Goal: Task Accomplishment & Management: Complete application form

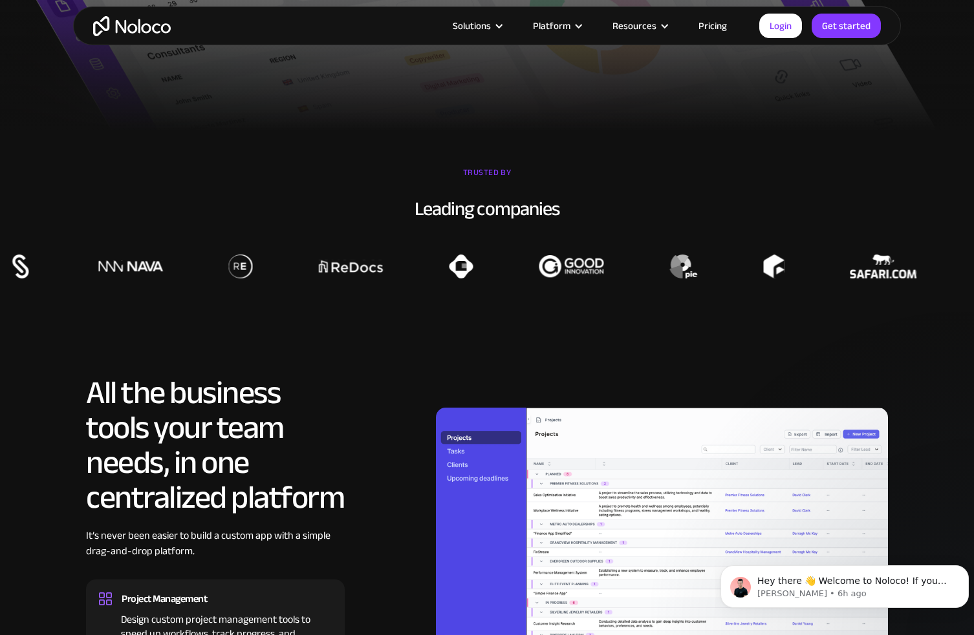
scroll to position [970, 0]
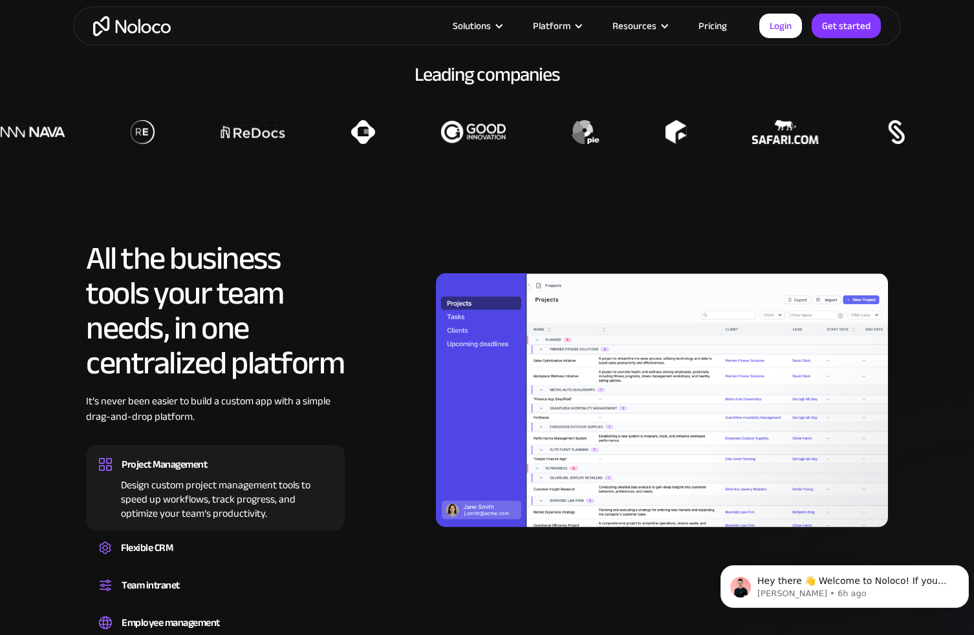
click at [635, 462] on img at bounding box center [662, 400] width 452 height 254
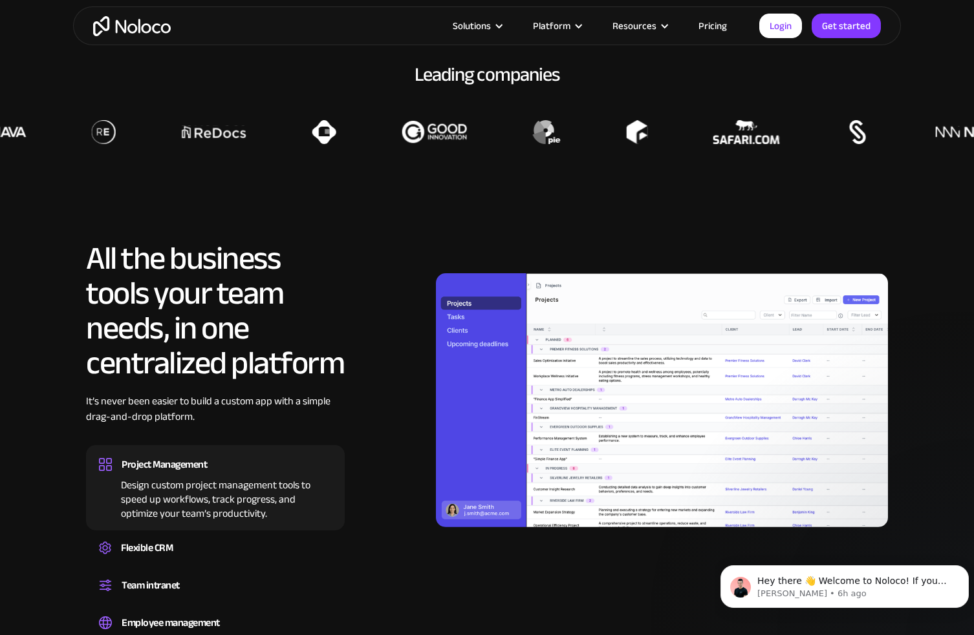
click at [456, 320] on img at bounding box center [662, 400] width 452 height 254
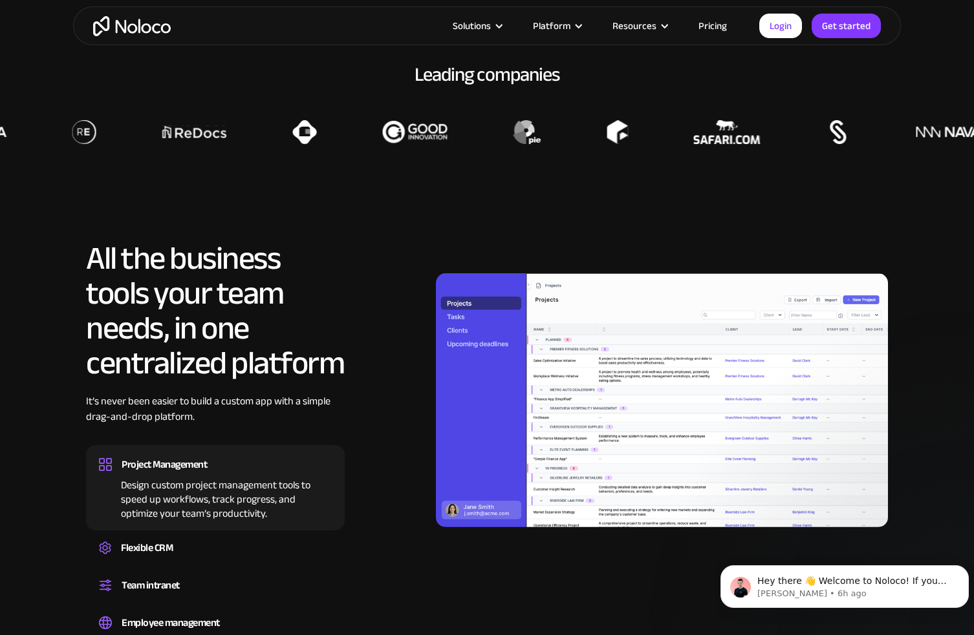
click at [459, 348] on img at bounding box center [662, 400] width 452 height 254
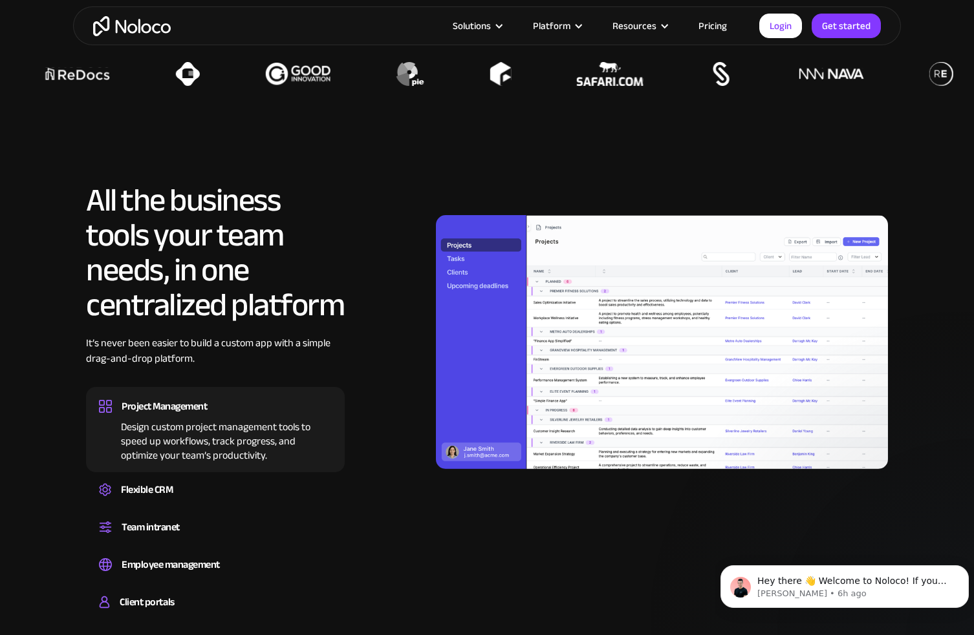
scroll to position [1099, 0]
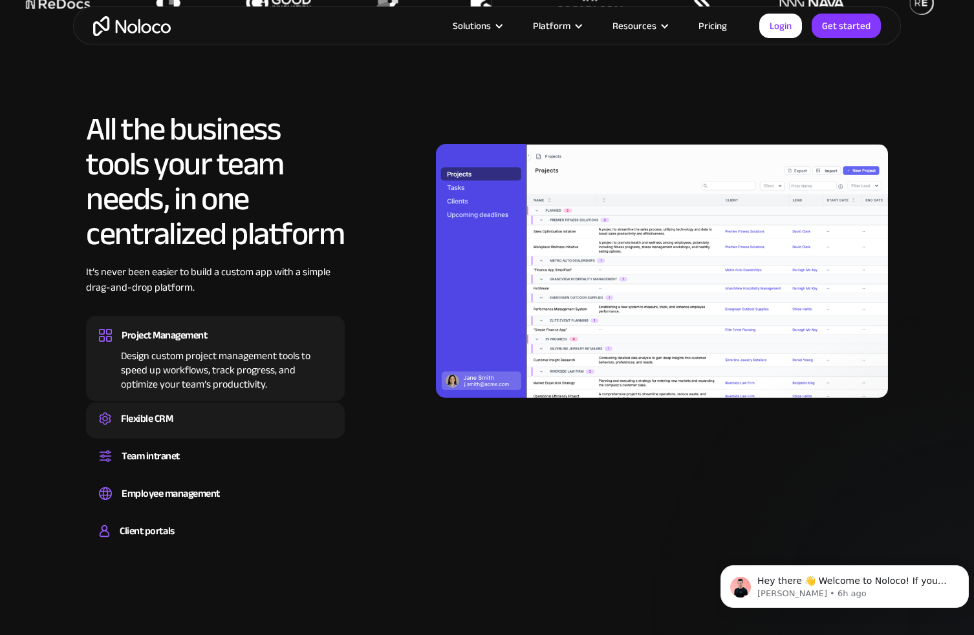
click at [147, 420] on div "Flexible CRM" at bounding box center [147, 418] width 52 height 19
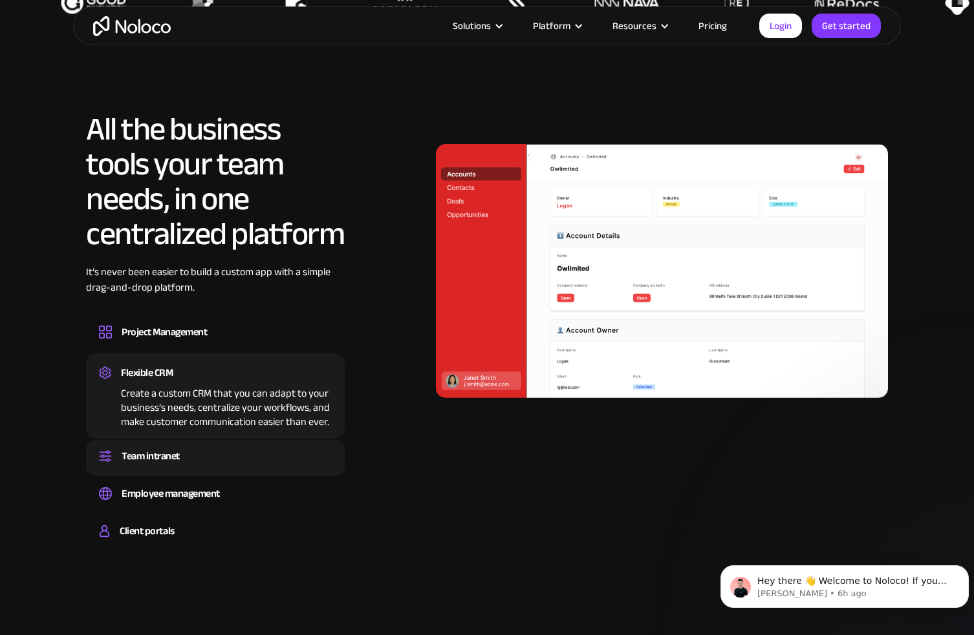
click at [166, 454] on div "Team intranet" at bounding box center [151, 456] width 58 height 19
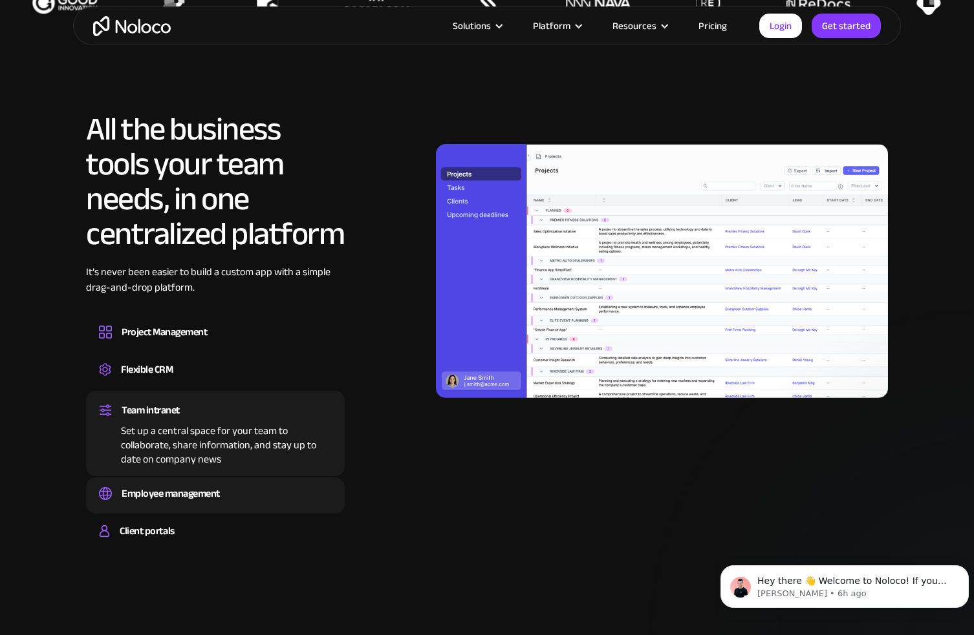
click at [171, 494] on div "Employee management" at bounding box center [171, 493] width 98 height 19
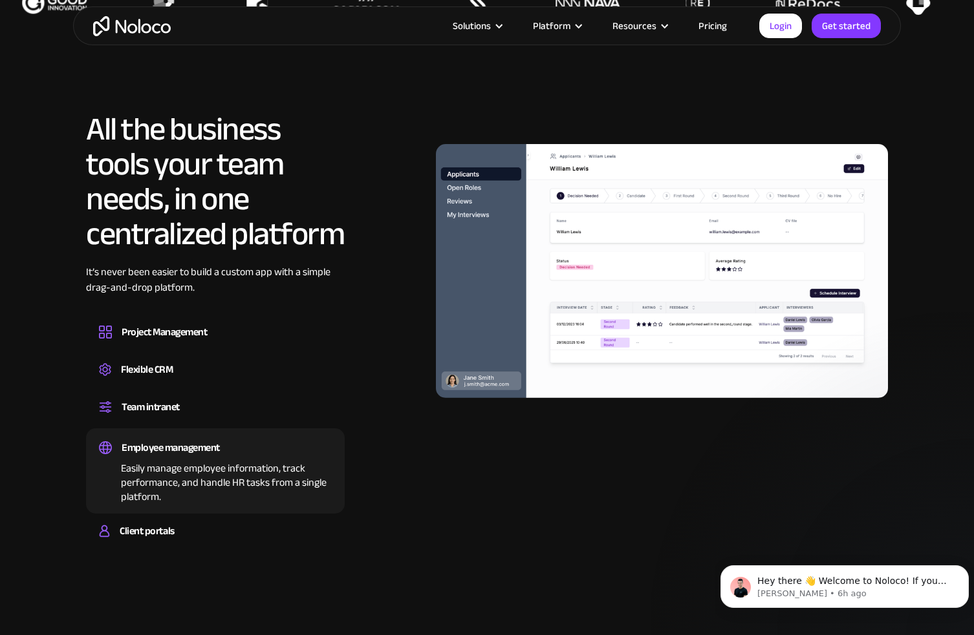
click at [171, 494] on div "Easily manage employee information, track performance, and handle HR tasks from…" at bounding box center [215, 481] width 233 height 47
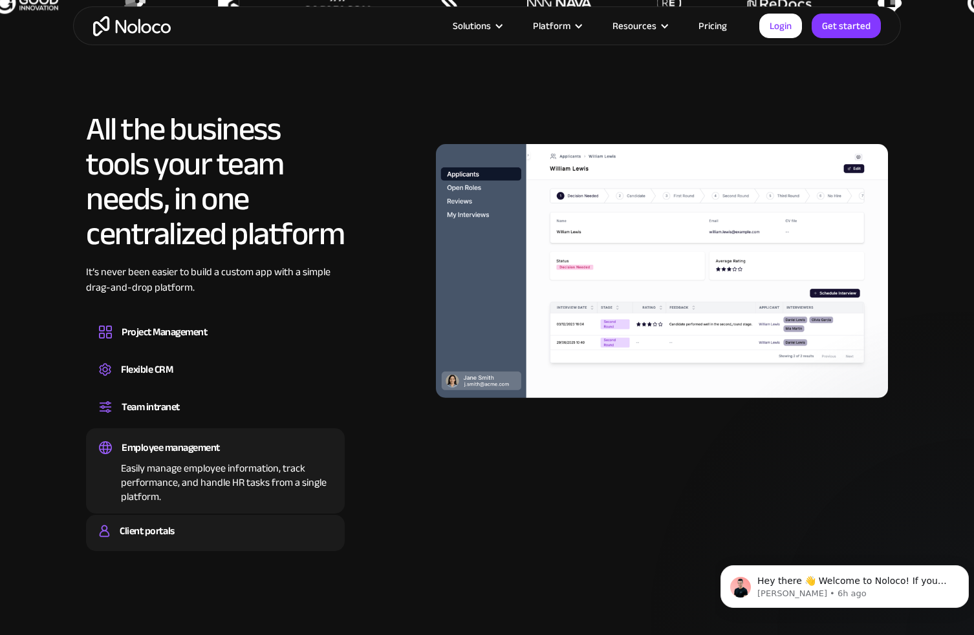
click at [171, 535] on div "Client portals" at bounding box center [147, 531] width 54 height 19
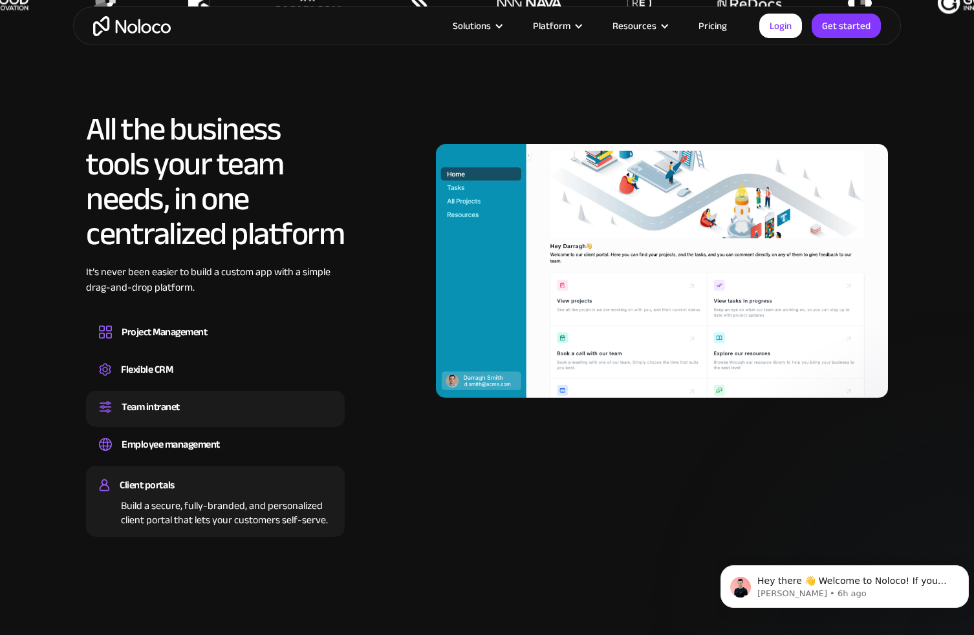
click at [174, 401] on div "Team intranet" at bounding box center [151, 407] width 58 height 19
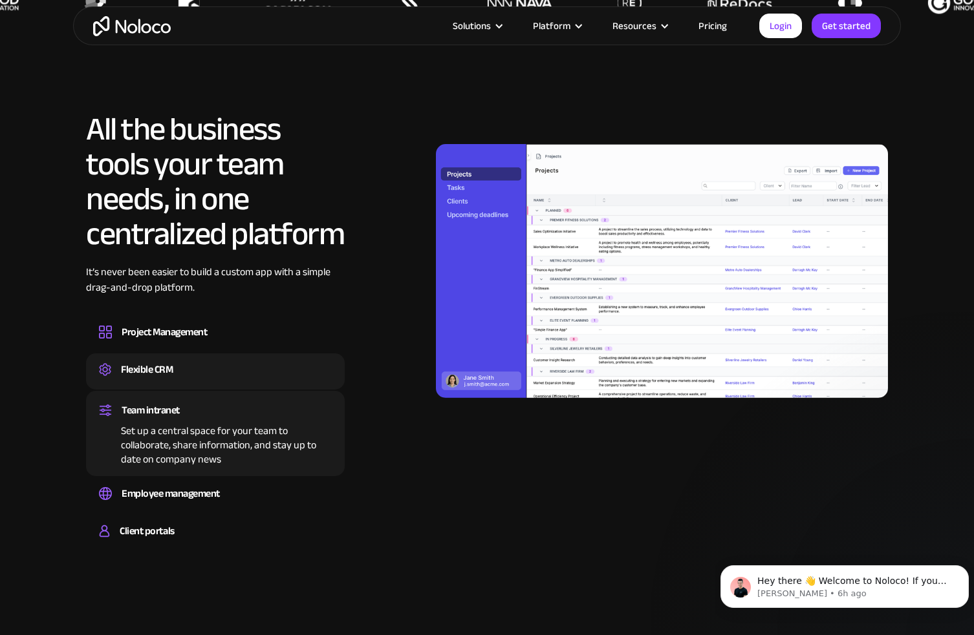
click at [176, 370] on div "Flexible CRM" at bounding box center [215, 369] width 233 height 19
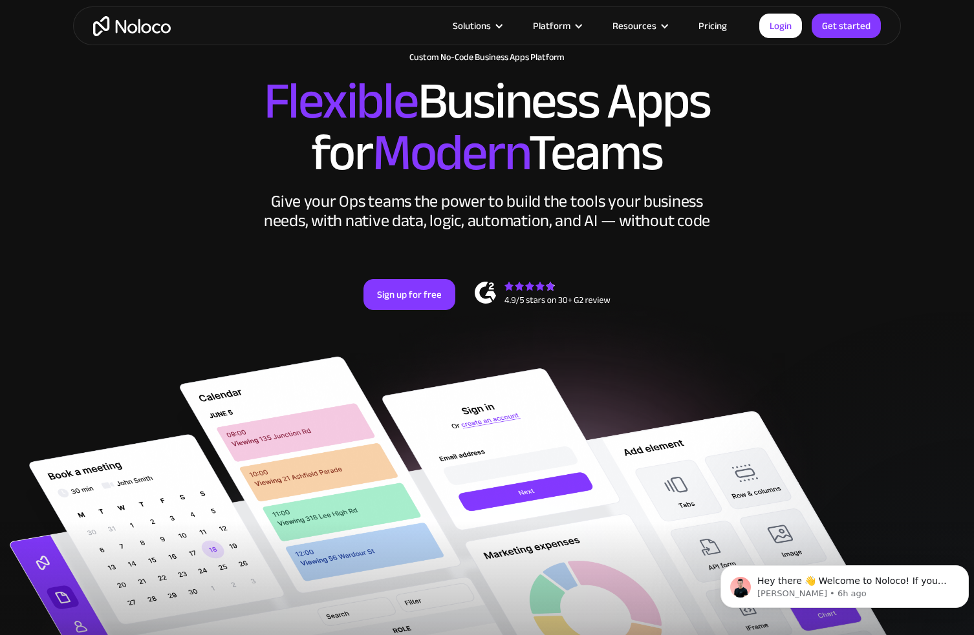
scroll to position [0, 0]
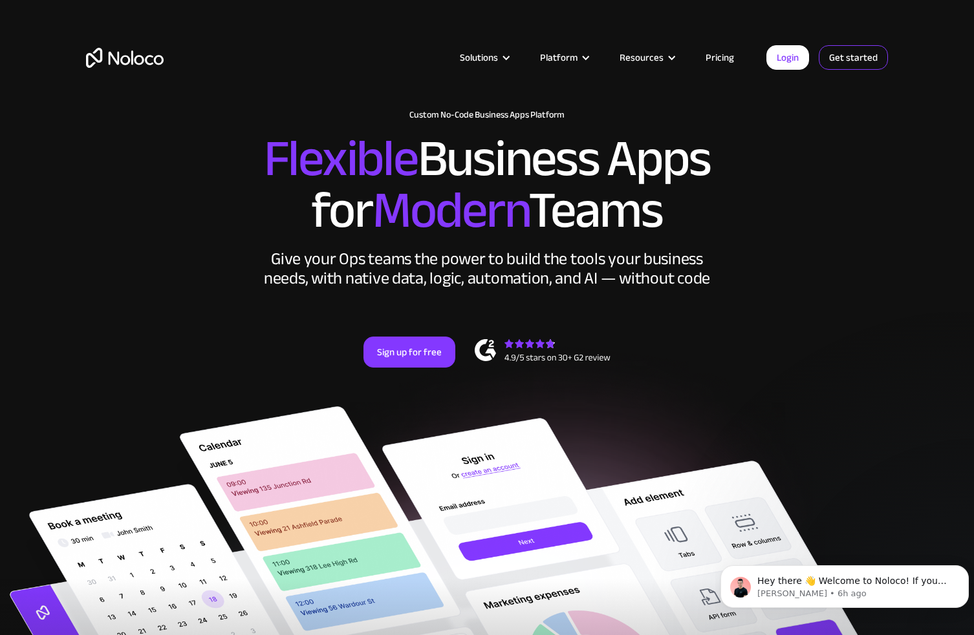
click at [842, 55] on link "Get started" at bounding box center [852, 57] width 69 height 25
